Goal: Information Seeking & Learning: Find specific fact

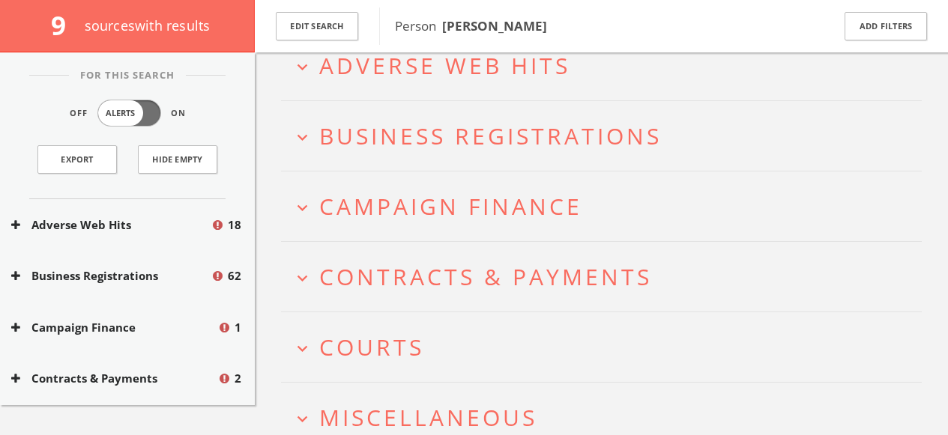
click at [327, 142] on span "Business Registrations" at bounding box center [490, 136] width 342 height 31
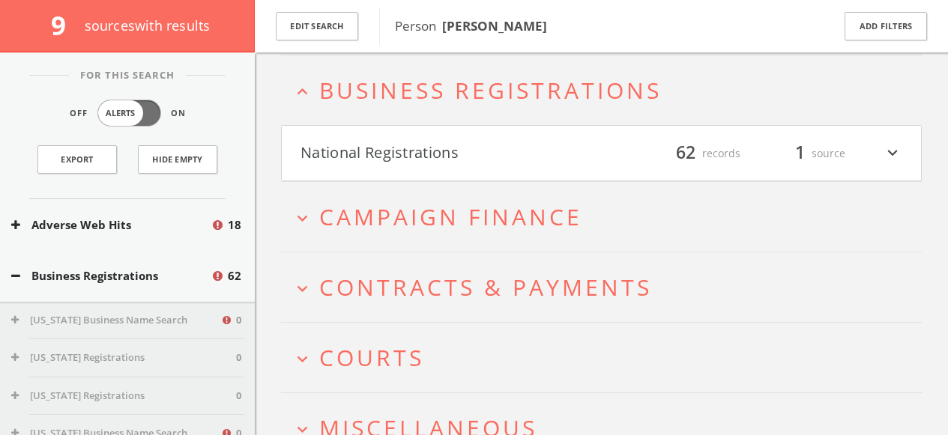
scroll to position [135, 0]
click at [376, 155] on button "National Registrations" at bounding box center [450, 151] width 301 height 25
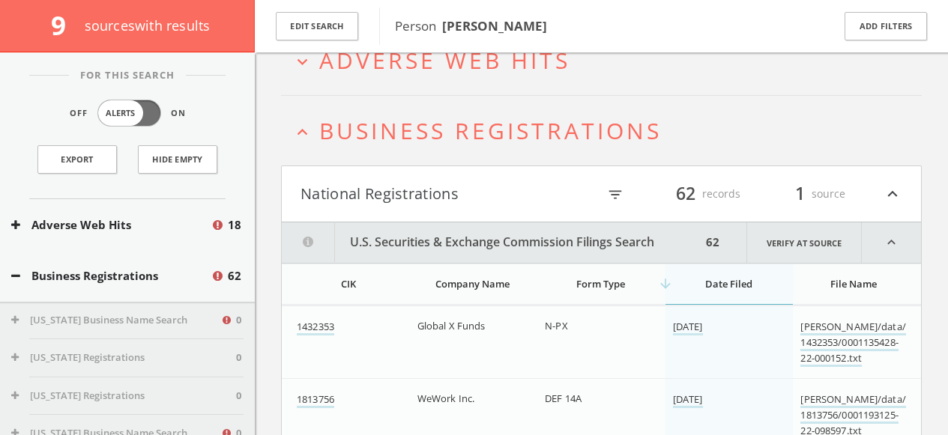
scroll to position [54, 0]
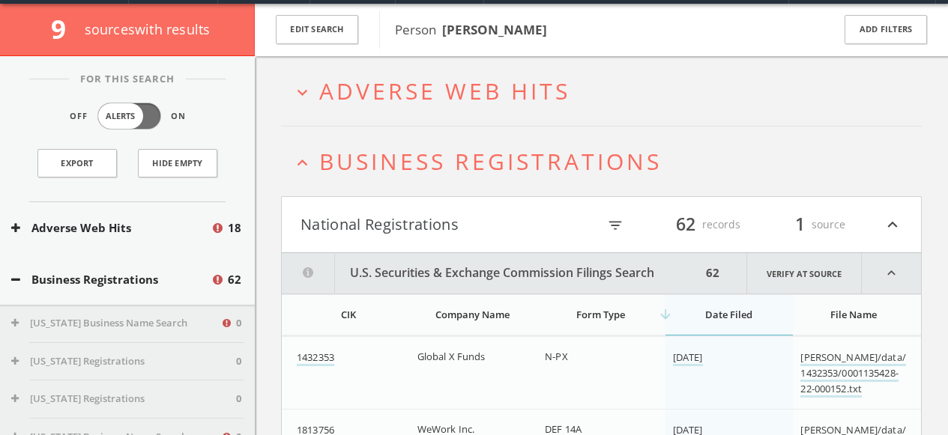
click at [386, 157] on span "Business Registrations" at bounding box center [490, 161] width 342 height 31
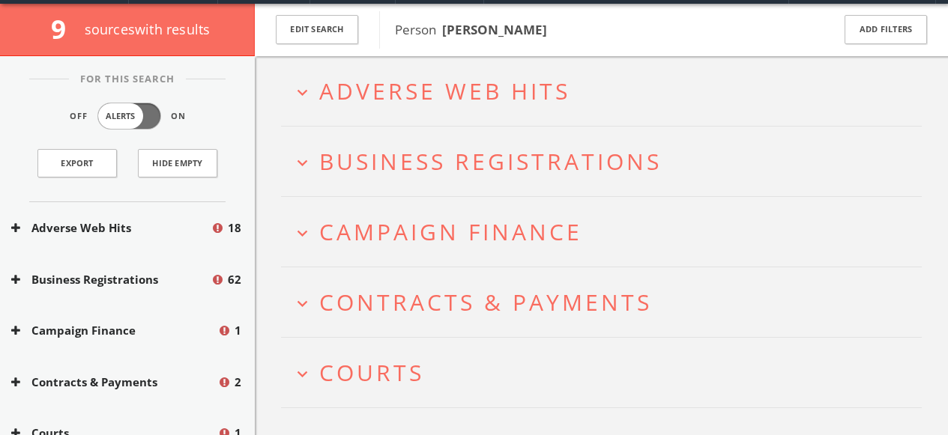
click at [421, 230] on span "Campaign Finance" at bounding box center [450, 232] width 263 height 31
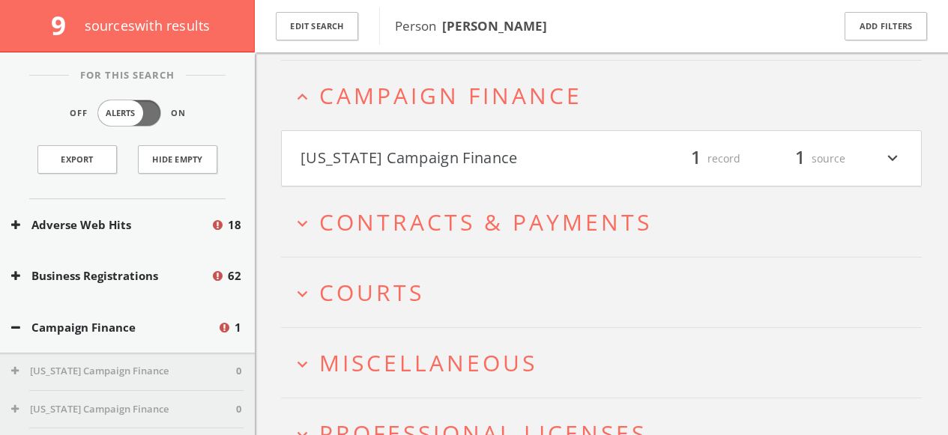
click at [368, 223] on span "Contracts & Payments" at bounding box center [485, 222] width 333 height 31
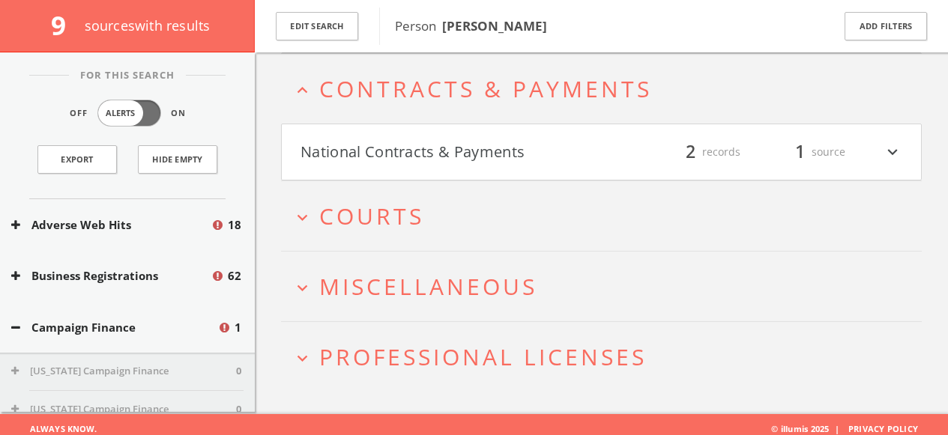
scroll to position [333, 0]
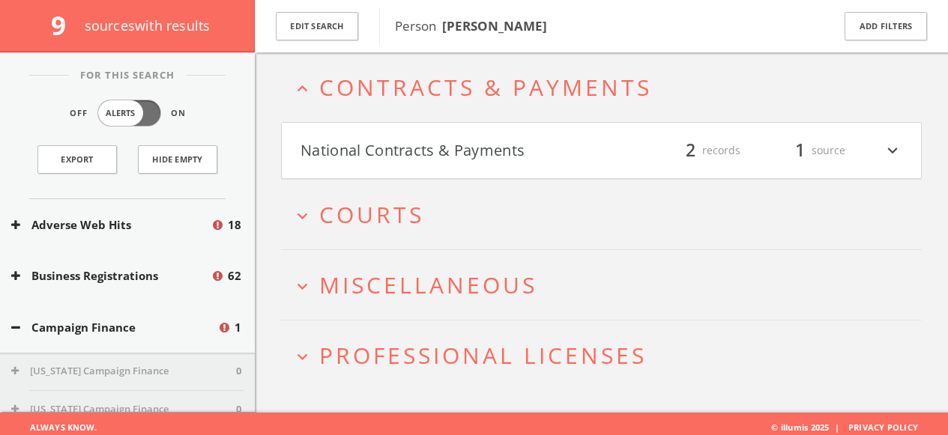
click at [417, 153] on button "National Contracts & Payments" at bounding box center [450, 150] width 301 height 25
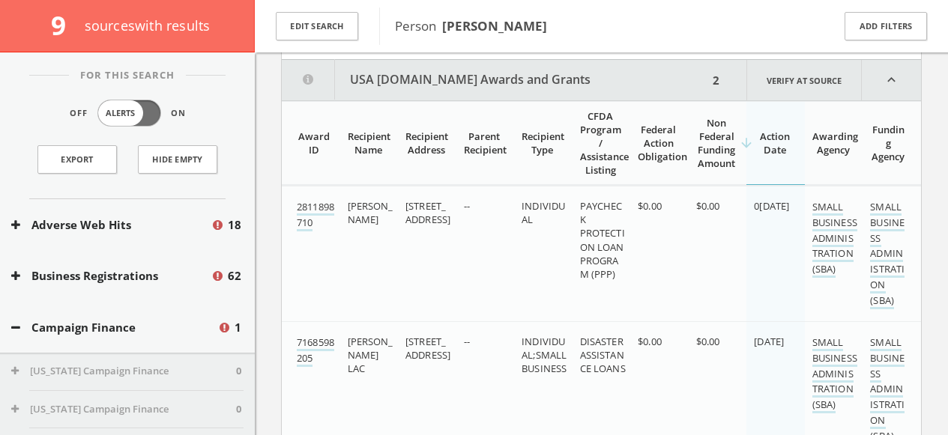
scroll to position [459, 0]
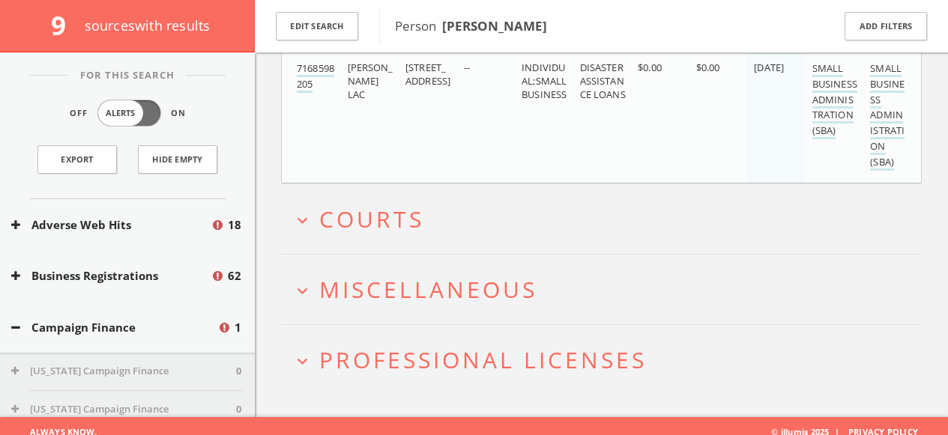
click at [367, 219] on span "Courts" at bounding box center [371, 219] width 105 height 31
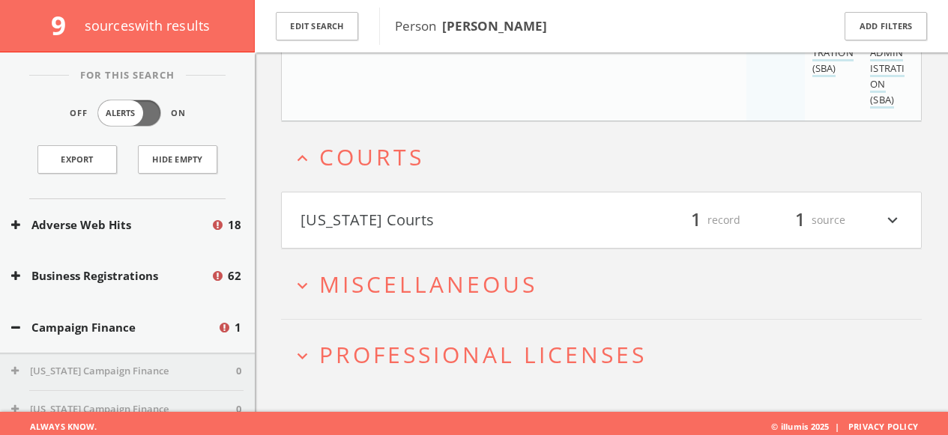
scroll to position [794, 0]
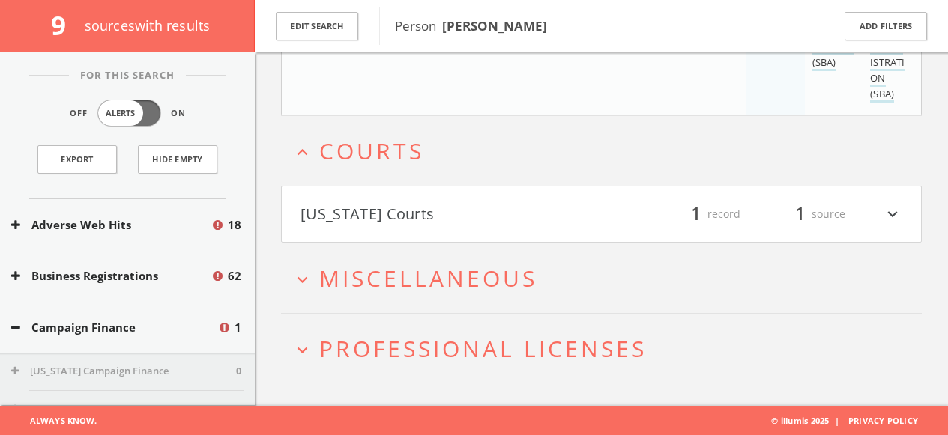
click at [348, 261] on h2 "expand_more Miscellaneous" at bounding box center [601, 279] width 641 height 70
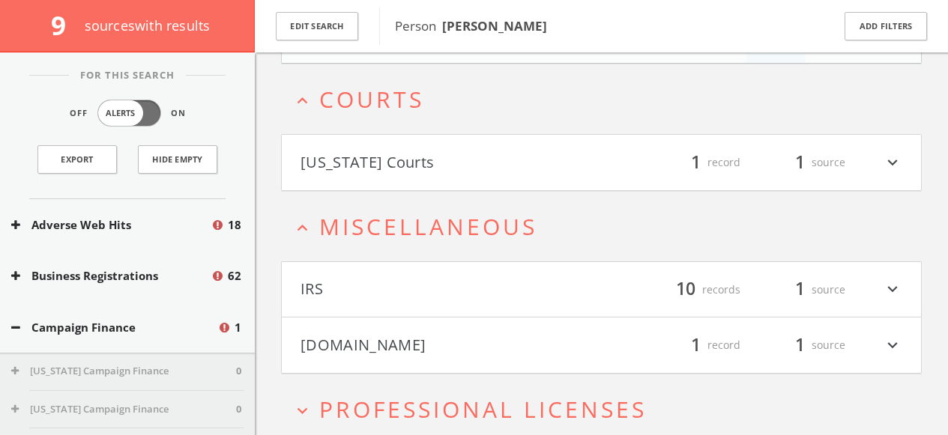
scroll to position [907, 0]
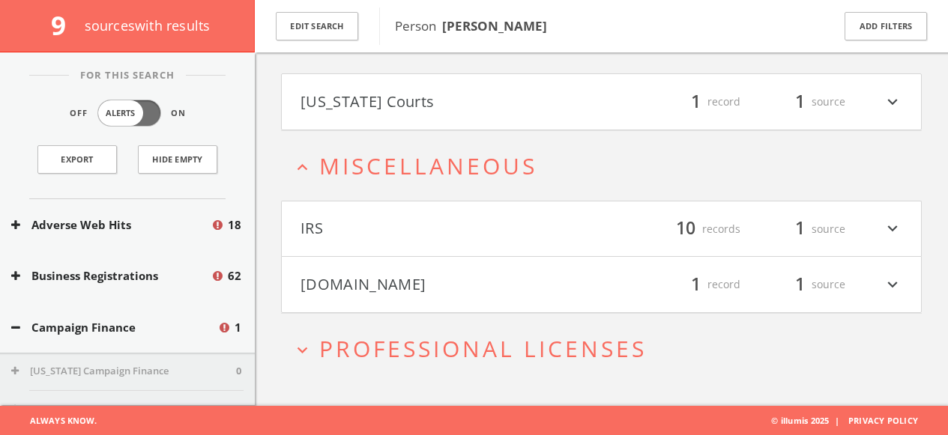
click at [331, 277] on button "[DOMAIN_NAME]" at bounding box center [450, 284] width 301 height 25
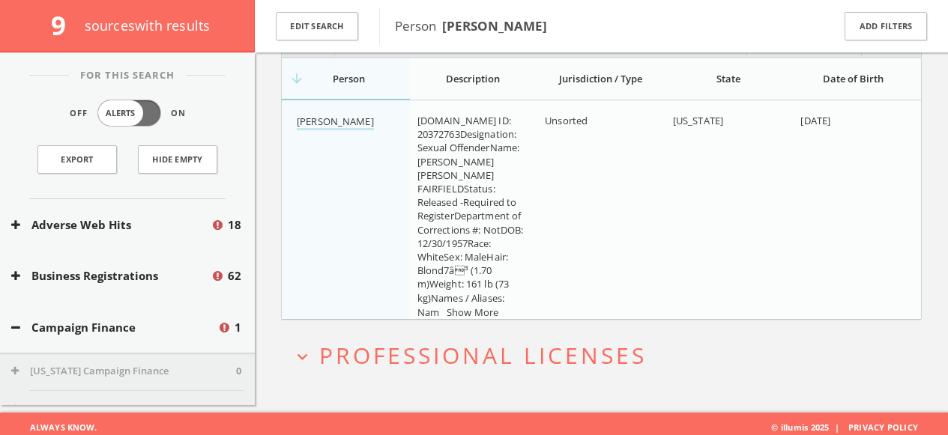
scroll to position [1210, 0]
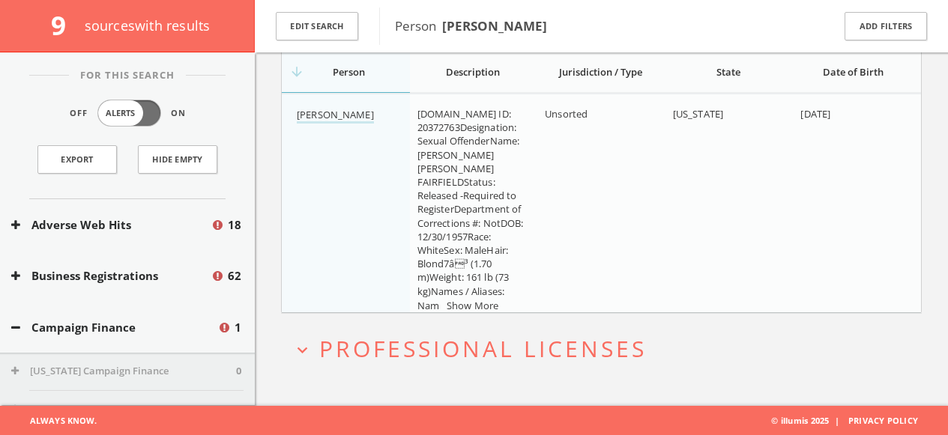
click at [434, 341] on span "Professional Licenses" at bounding box center [482, 348] width 327 height 31
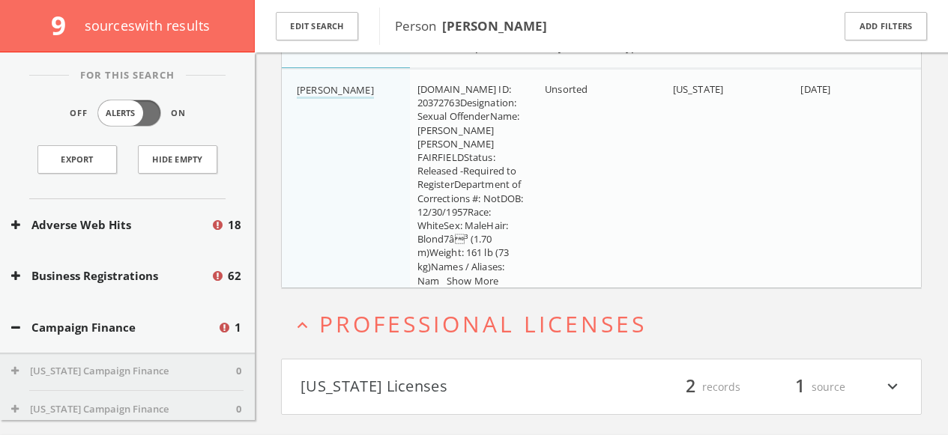
scroll to position [1267, 0]
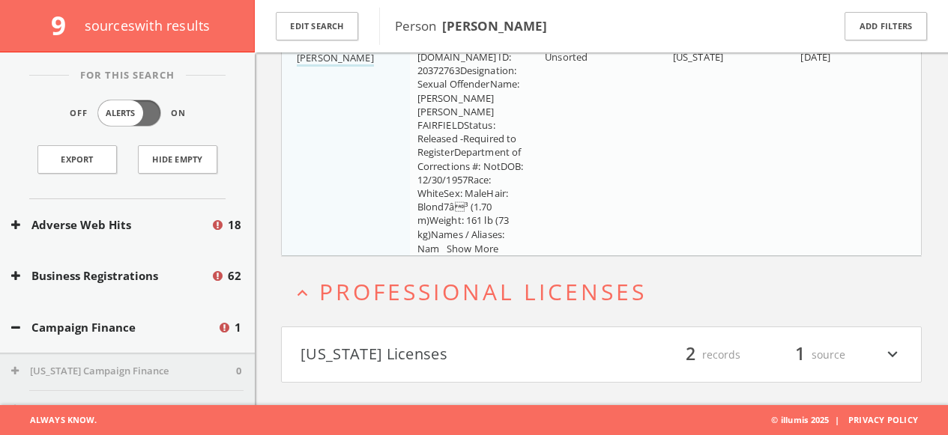
click at [312, 290] on icon "expand_less" at bounding box center [302, 293] width 20 height 20
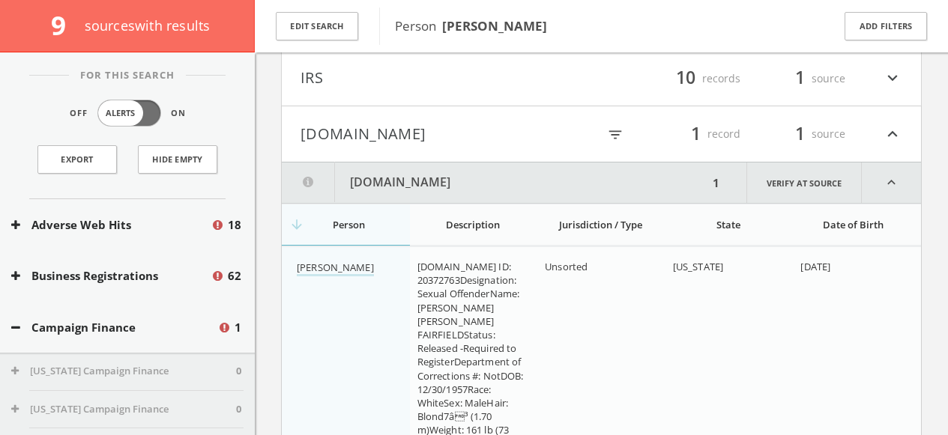
scroll to position [1006, 0]
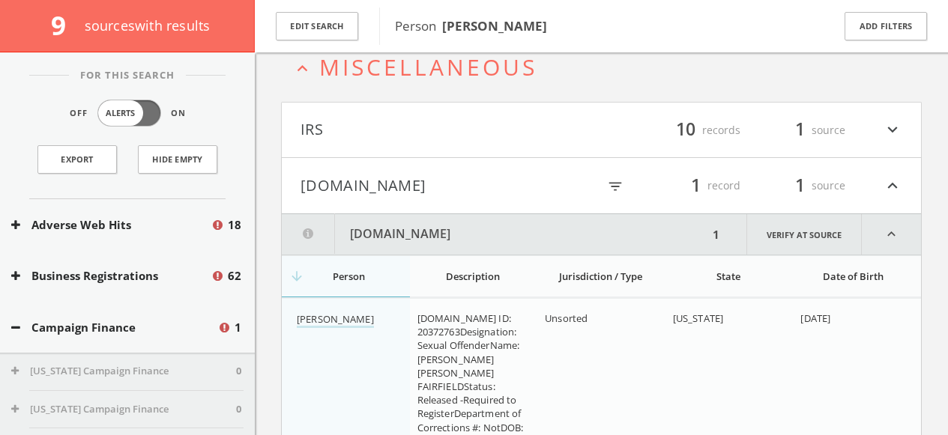
click at [306, 67] on icon "expand_less" at bounding box center [302, 68] width 20 height 20
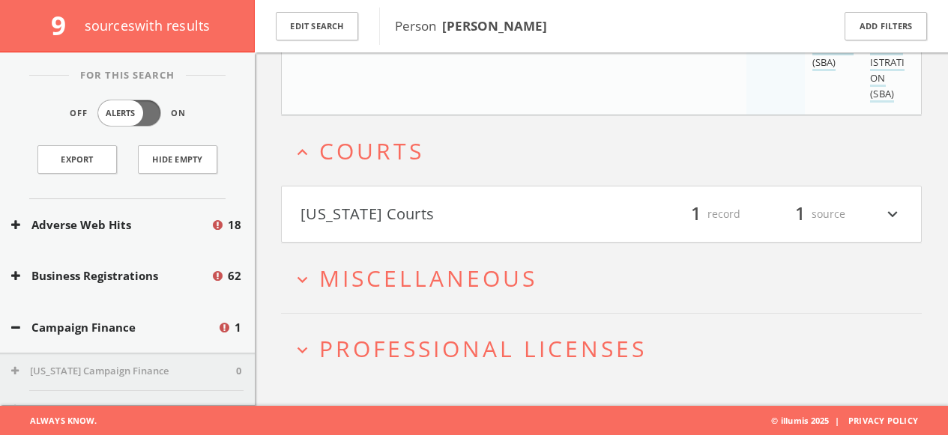
click at [302, 167] on h2 "expand_less Courts" at bounding box center [601, 151] width 641 height 70
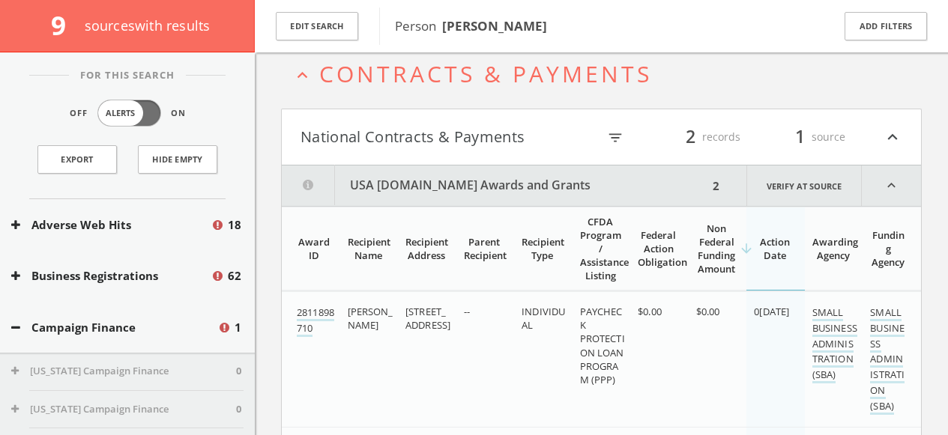
scroll to position [342, 0]
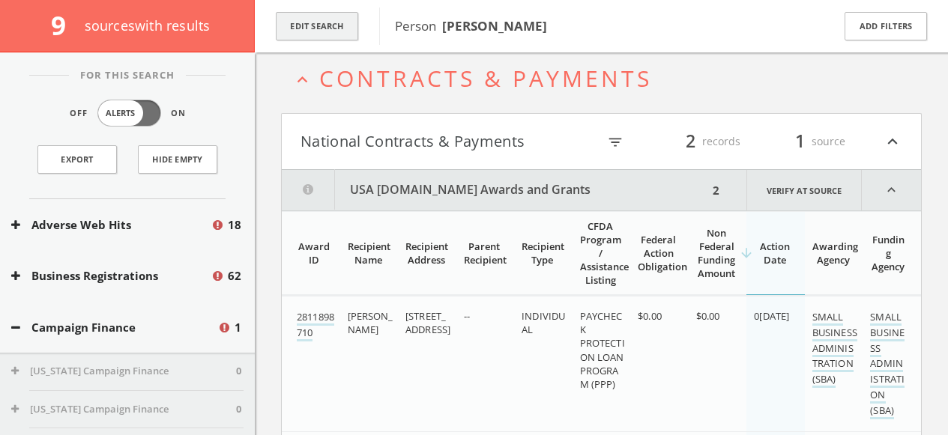
click at [306, 18] on button "Edit Search" at bounding box center [317, 26] width 82 height 29
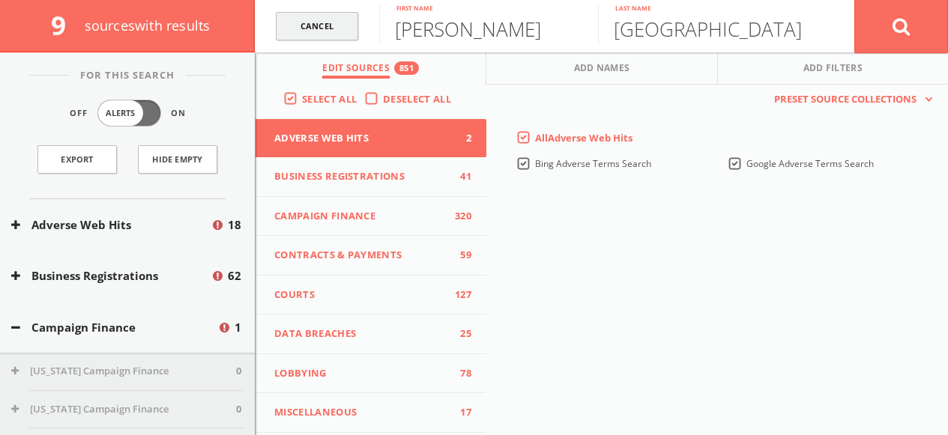
drag, startPoint x: 479, startPoint y: 32, endPoint x: 321, endPoint y: 23, distance: 157.6
click at [325, 23] on form "Cancel [PERSON_NAME] First name Fairfield Last name Cancel" at bounding box center [601, 26] width 693 height 52
type input "[PERSON_NAME]"
click at [910, 27] on button at bounding box center [901, 26] width 94 height 54
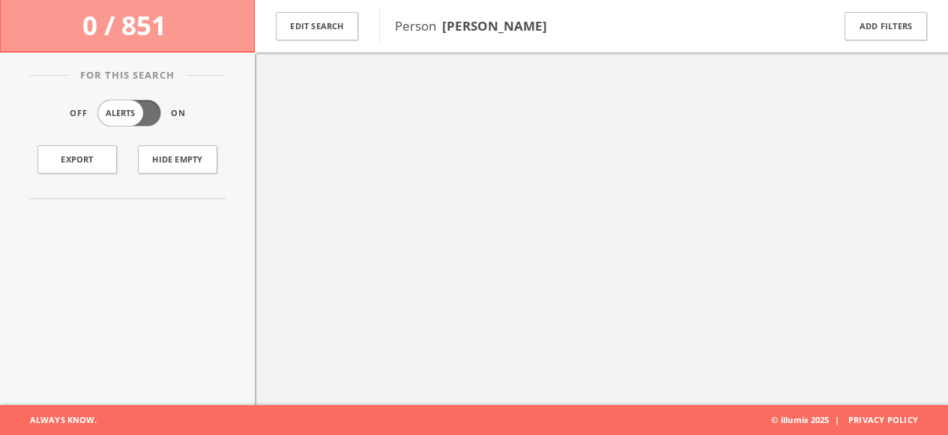
scroll to position [73, 0]
